Goal: Transaction & Acquisition: Purchase product/service

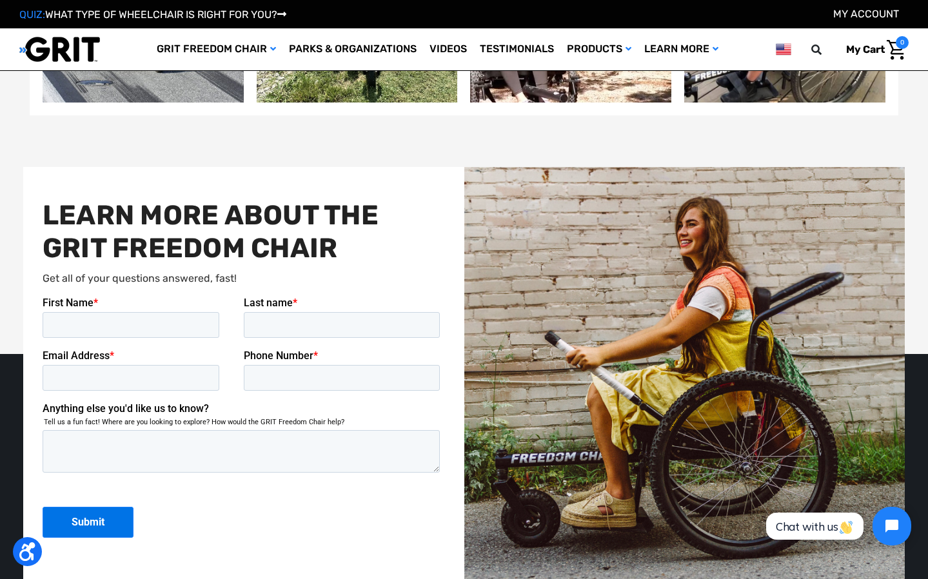
scroll to position [2848, 0]
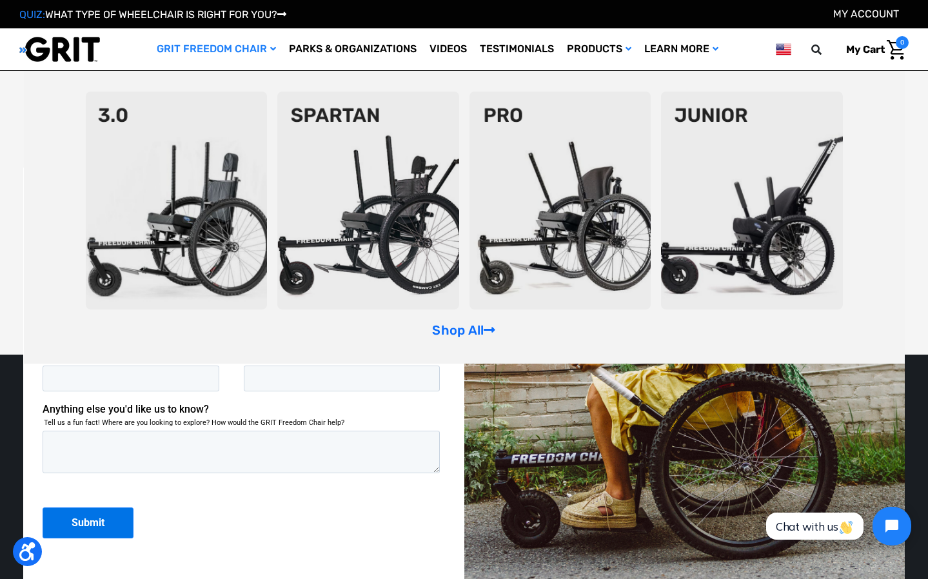
click at [616, 249] on img at bounding box center [560, 201] width 182 height 218
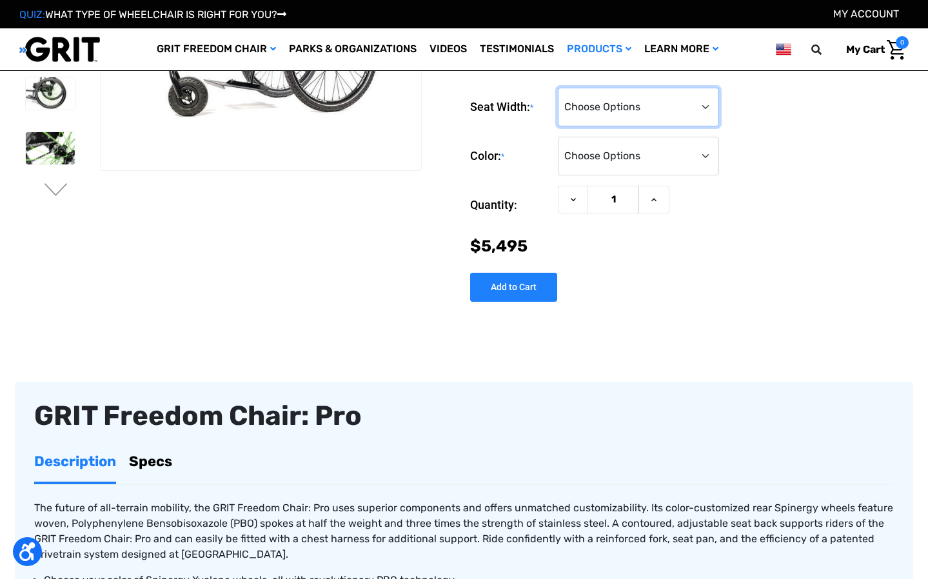
click at [605, 104] on select "Choose Options 16" 18" 20"" at bounding box center [638, 107] width 161 height 39
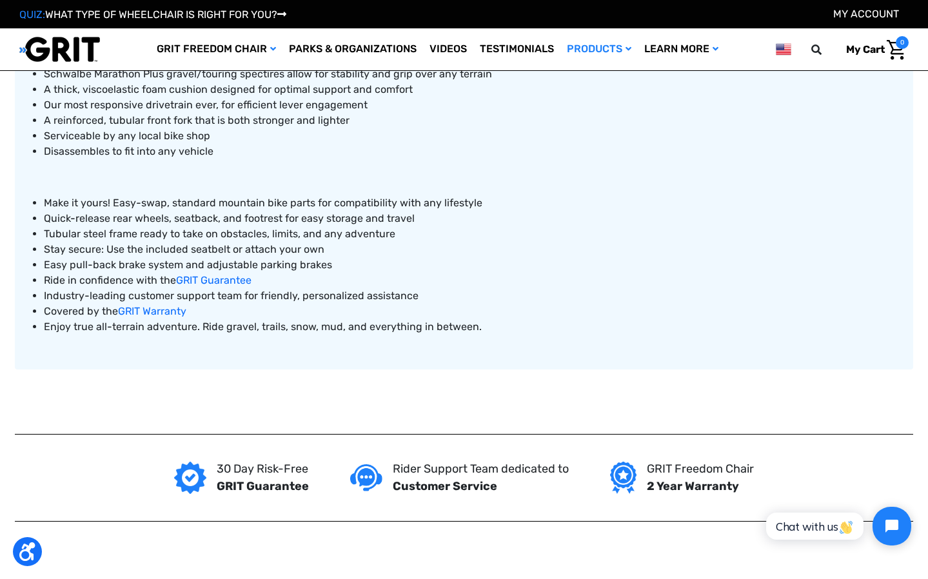
scroll to position [712, 0]
